Goal: Task Accomplishment & Management: Use online tool/utility

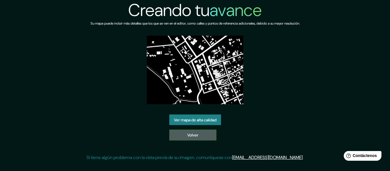
click at [204, 139] on link "Volver" at bounding box center [192, 135] width 47 height 11
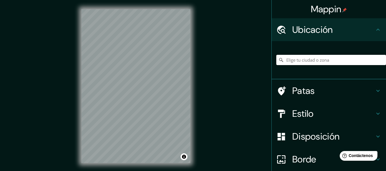
click at [310, 63] on input "Elige tu ciudad o zona" at bounding box center [331, 60] width 110 height 10
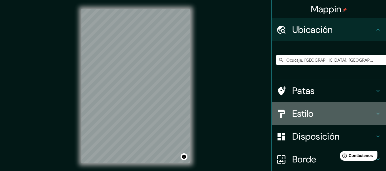
click at [328, 109] on h4 "Estilo" at bounding box center [333, 113] width 82 height 11
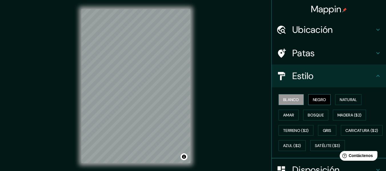
click at [313, 101] on font "Negro" at bounding box center [319, 99] width 13 height 5
click at [208, 124] on div "Mappin Ubicación Ocucaje, [GEOGRAPHIC_DATA], [GEOGRAPHIC_DATA] Patas Estilo Bla…" at bounding box center [193, 90] width 386 height 181
click at [207, 120] on div "Mappin Ubicación Ocucaje, [GEOGRAPHIC_DATA], [GEOGRAPHIC_DATA] Patas Estilo Bla…" at bounding box center [193, 90] width 386 height 181
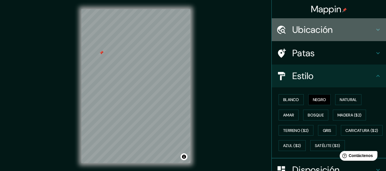
click at [302, 37] on div "Ubicación" at bounding box center [329, 29] width 114 height 23
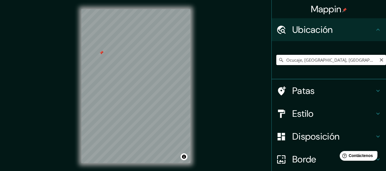
click at [318, 61] on input "Ocucaje, [GEOGRAPHIC_DATA], [GEOGRAPHIC_DATA]" at bounding box center [331, 60] width 110 height 10
paste input "[PERSON_NAME], M82H+R8F, 11240"
click at [115, 82] on div at bounding box center [115, 81] width 5 height 5
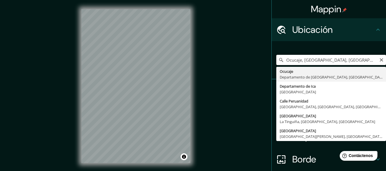
click at [300, 64] on input "Ocucaje, [GEOGRAPHIC_DATA], [GEOGRAPHIC_DATA]" at bounding box center [331, 60] width 110 height 10
paste input "M82H+R8F, 11240"
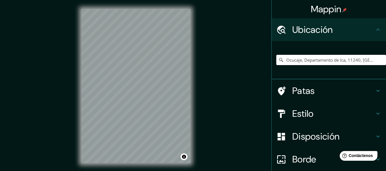
click at [178, 171] on html "Mappin Ubicación Ocucaje, [GEOGRAPHIC_DATA], 11240, [GEOGRAPHIC_DATA] Ocucaje D…" at bounding box center [193, 85] width 386 height 171
click at [132, 89] on div at bounding box center [133, 87] width 5 height 5
click at [131, 85] on div at bounding box center [131, 85] width 5 height 5
click at [177, 101] on div "© Mapbox © OpenStreetMap Improve this map" at bounding box center [135, 86] width 347 height 154
click at [368, 74] on div "Ocucaje, Departamento de Ica, 11240, [GEOGRAPHIC_DATA] Ocucaje [GEOGRAPHIC_DATA…" at bounding box center [331, 60] width 110 height 29
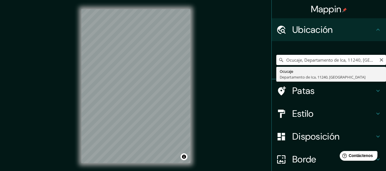
click at [348, 63] on input "Ocucaje, Departamento de Ica, 11240, [GEOGRAPHIC_DATA]" at bounding box center [331, 60] width 110 height 10
drag, startPoint x: 345, startPoint y: 61, endPoint x: 234, endPoint y: 64, distance: 110.8
click at [234, 64] on div "Mappin Ubicación Ocucaje, [GEOGRAPHIC_DATA], 11240, [GEOGRAPHIC_DATA] Ocucaje D…" at bounding box center [193, 90] width 386 height 181
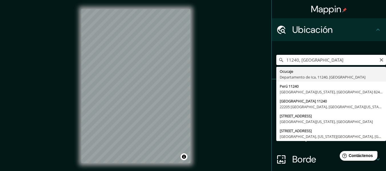
type input "Ocucaje, Departamento de Ica, 11240, [GEOGRAPHIC_DATA]"
